Goal: Task Accomplishment & Management: Use online tool/utility

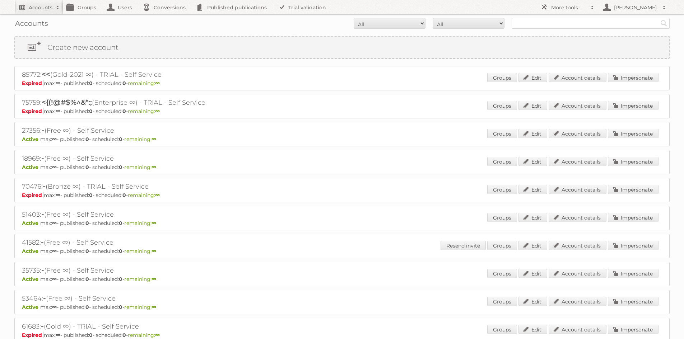
drag, startPoint x: 0, startPoint y: 0, endPoint x: 52, endPoint y: 7, distance: 52.6
click at [52, 7] on span at bounding box center [57, 7] width 11 height 7
type input"] "totaalbed"
click at [166, 18] on input "Search" at bounding box center [171, 23] width 11 height 11
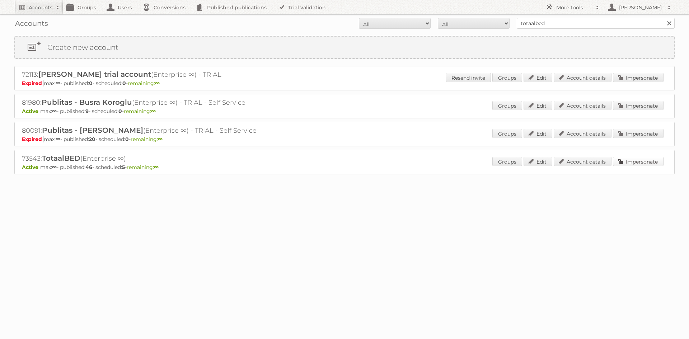
click at [647, 164] on link "Impersonate" at bounding box center [638, 161] width 51 height 9
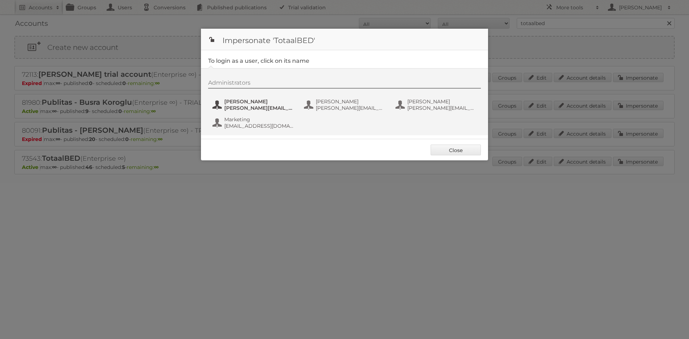
click at [252, 107] on span "[PERSON_NAME][EMAIL_ADDRESS][DOMAIN_NAME]" at bounding box center [259, 108] width 70 height 6
